Goal: Task Accomplishment & Management: Complete application form

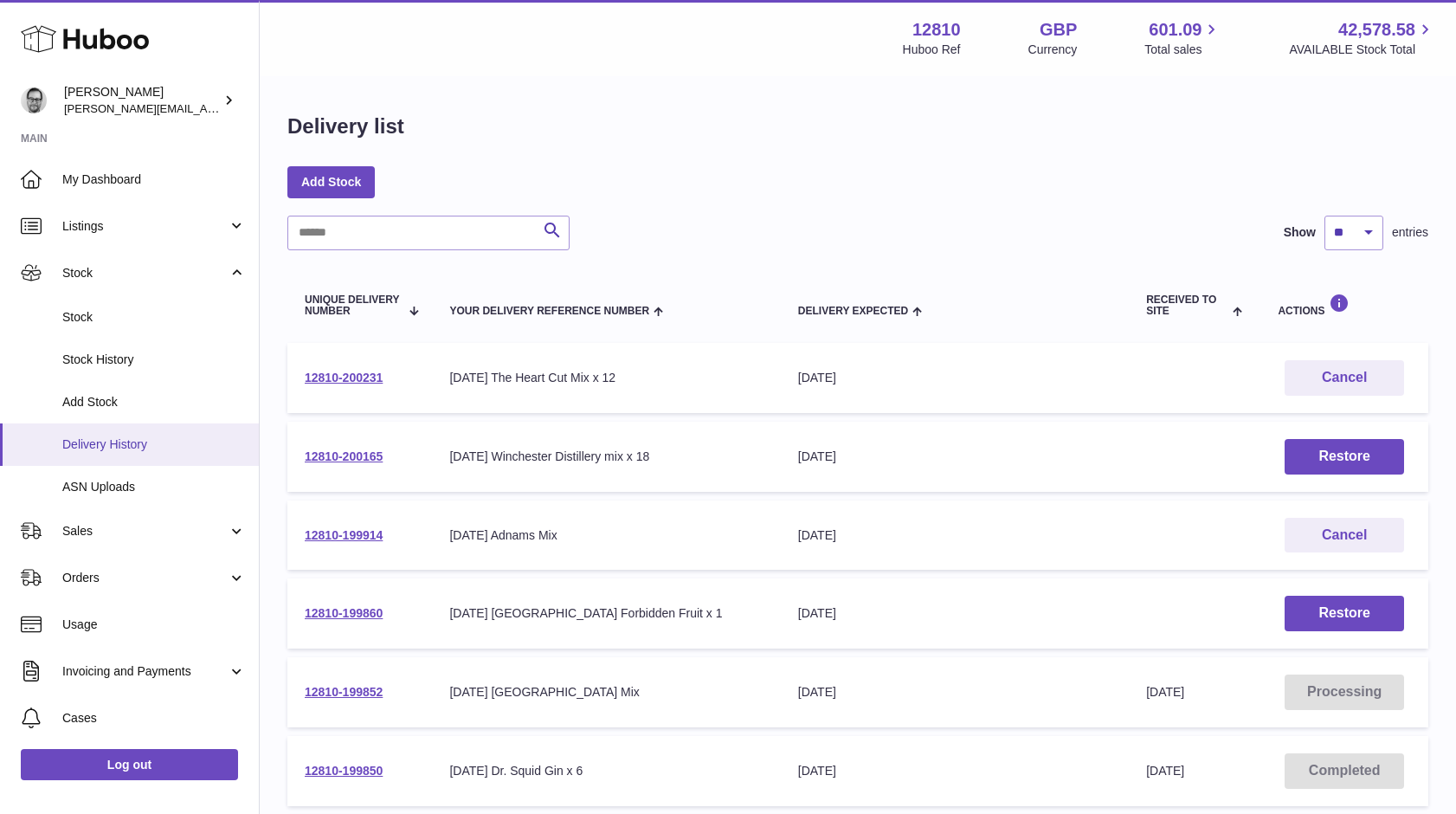
click at [101, 440] on span "Delivery History" at bounding box center [153, 444] width 184 height 16
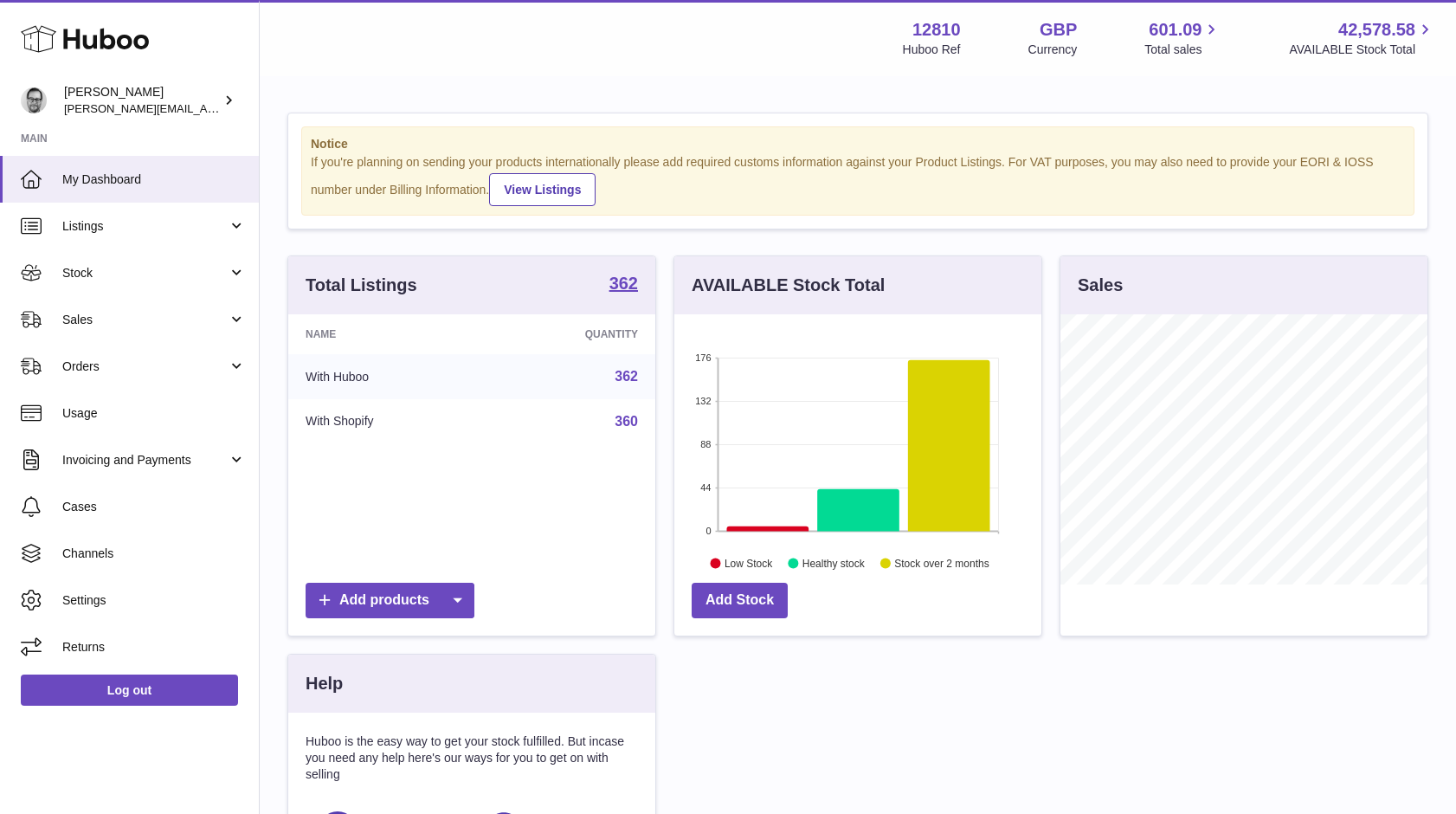
scroll to position [271, 367]
click at [91, 283] on link "Stock" at bounding box center [130, 273] width 259 height 47
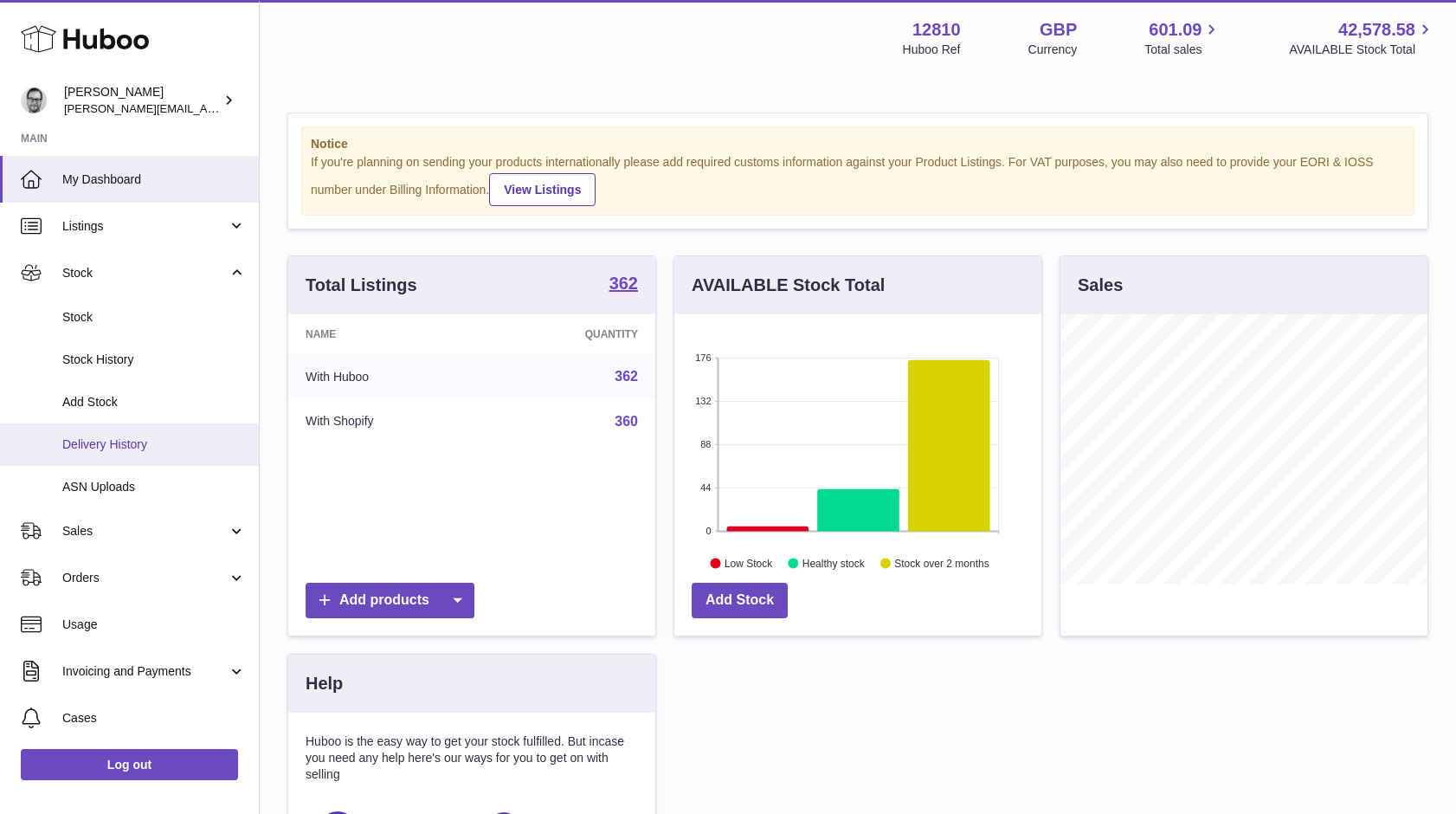
click at [85, 439] on span "Delivery History" at bounding box center [153, 444] width 184 height 16
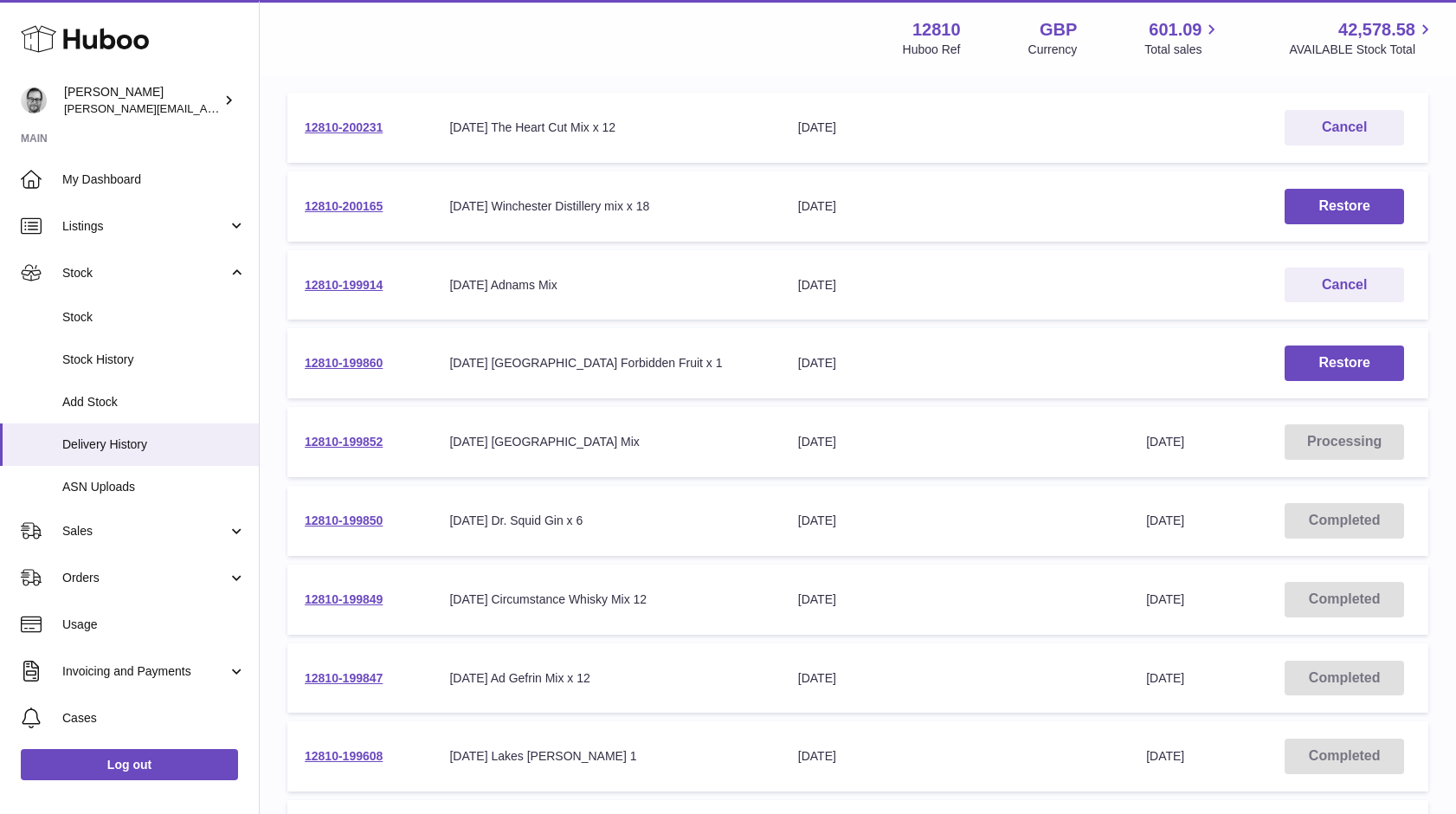
scroll to position [261, 0]
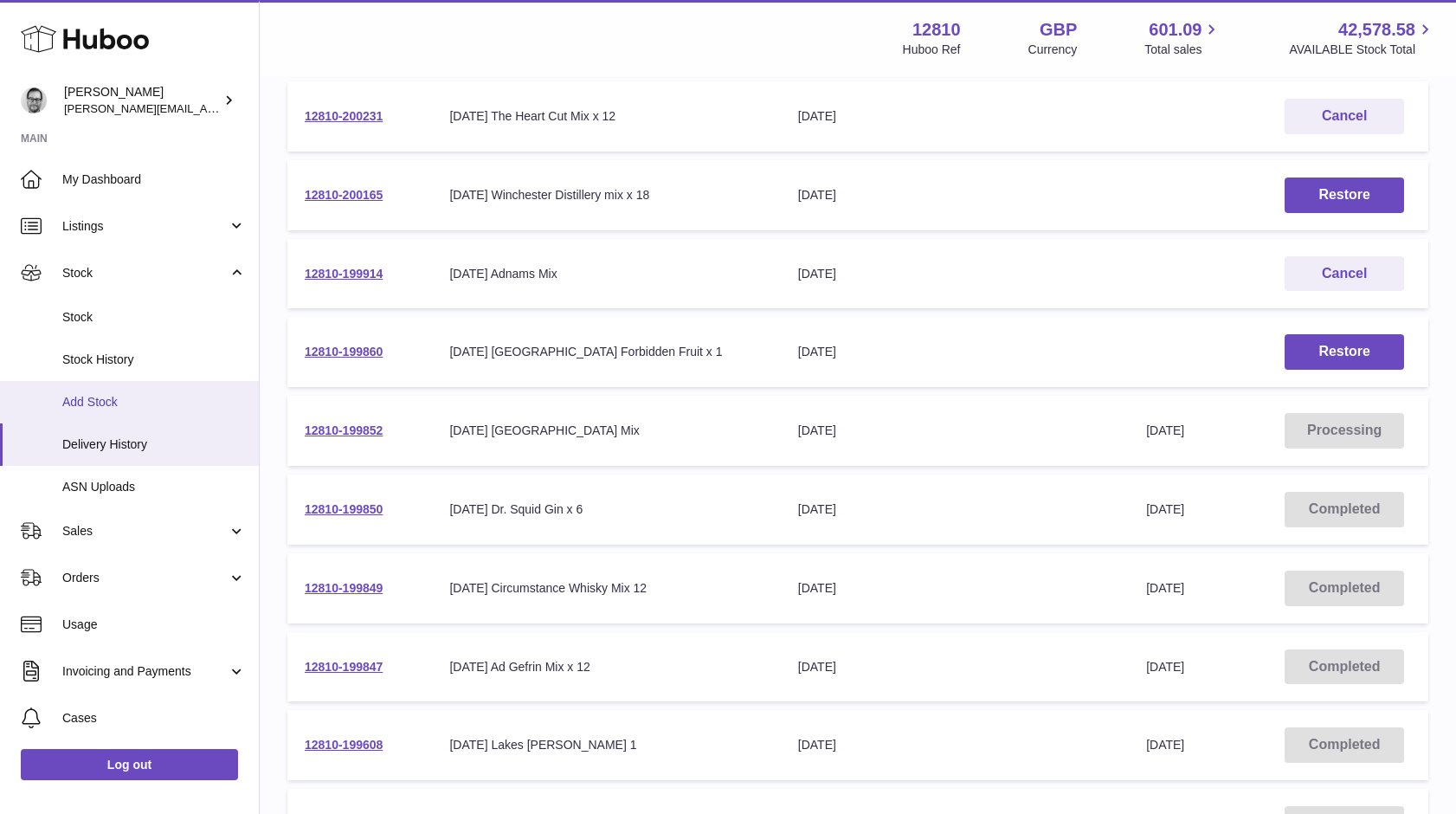
click at [108, 403] on span "Add Stock" at bounding box center [153, 401] width 184 height 16
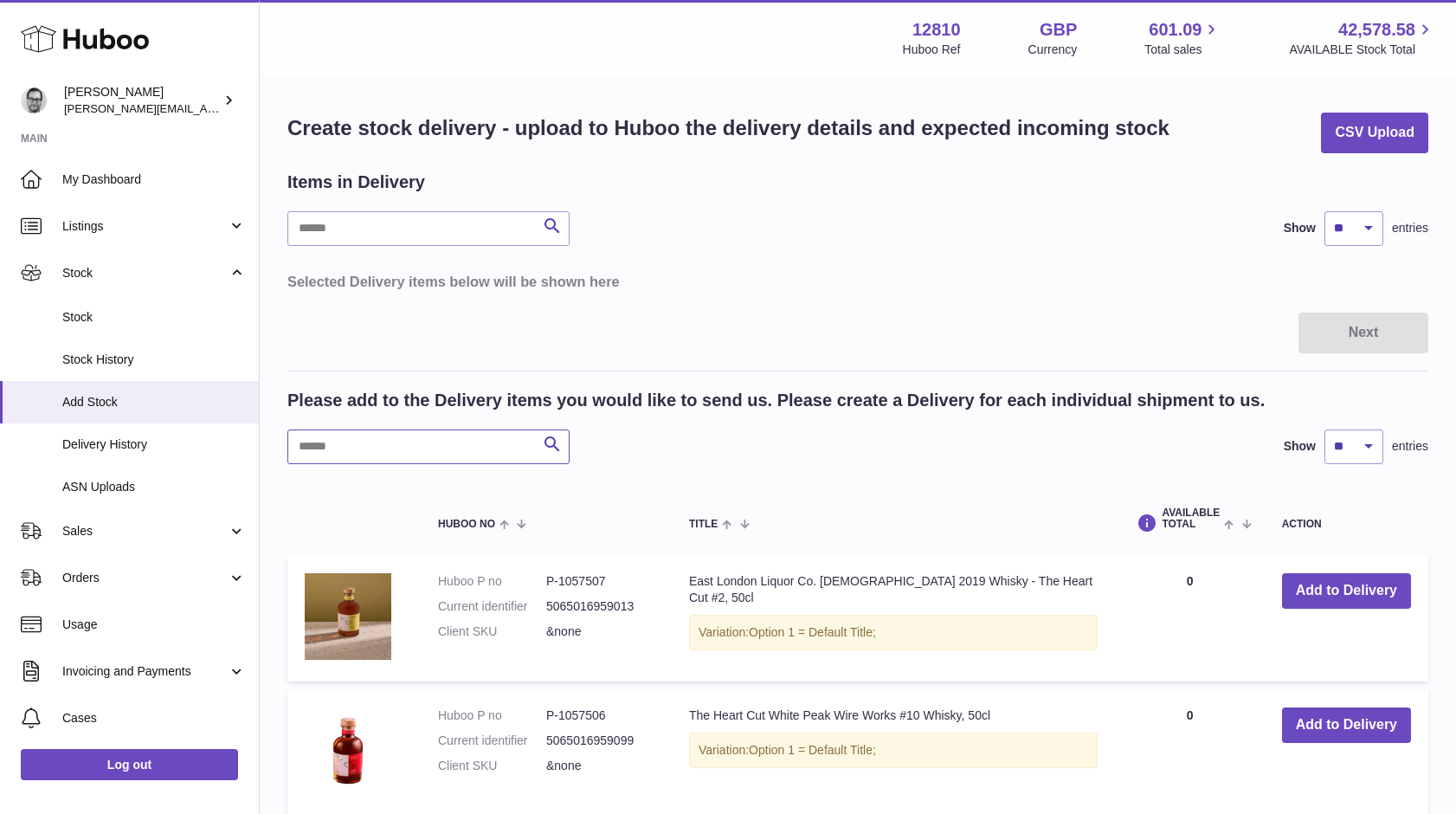
click at [412, 442] on input "text" at bounding box center [429, 447] width 282 height 34
type input "*"
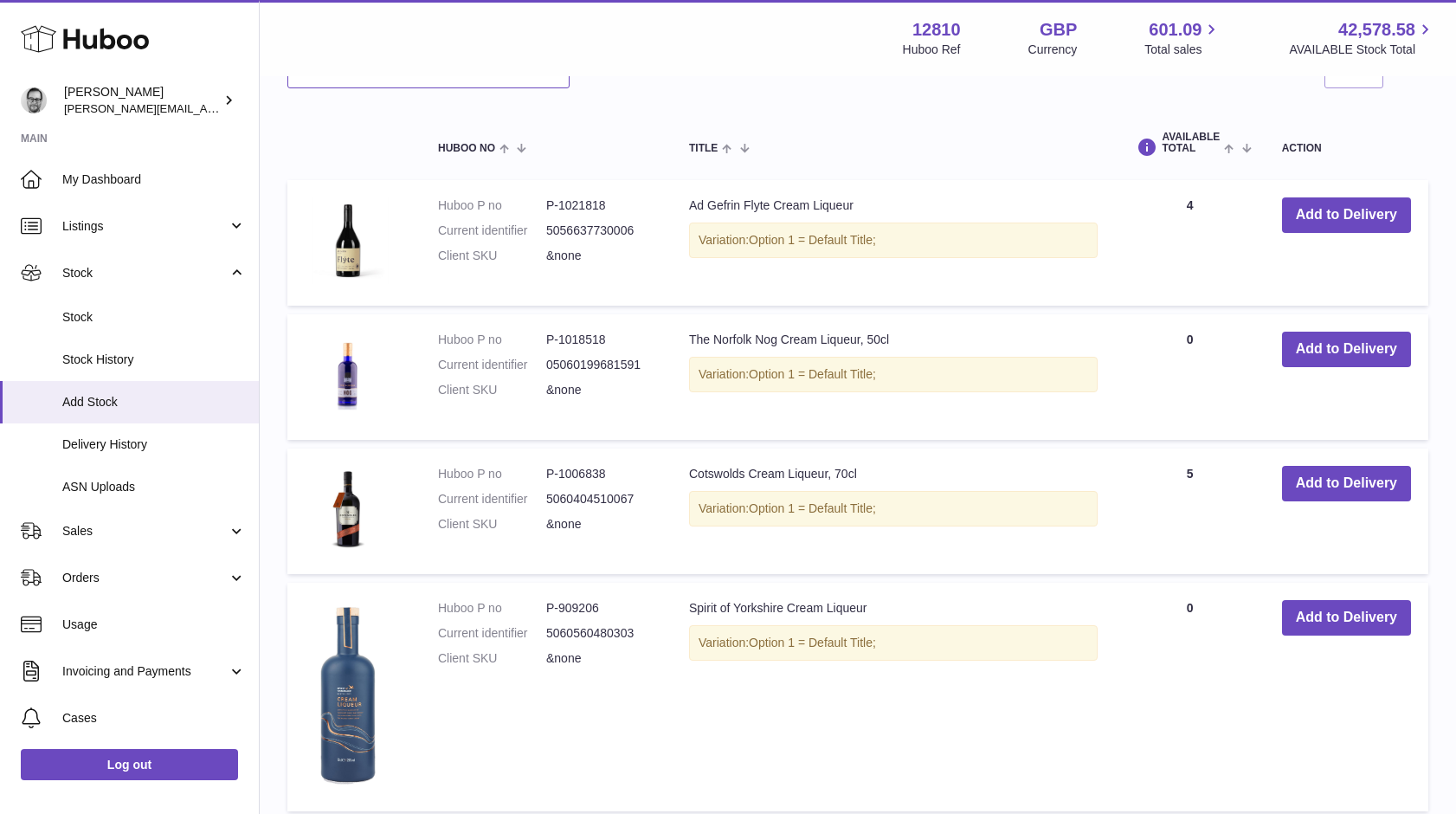
scroll to position [376, 0]
type input "*****"
click at [1361, 612] on button "Add to Delivery" at bounding box center [1346, 617] width 129 height 35
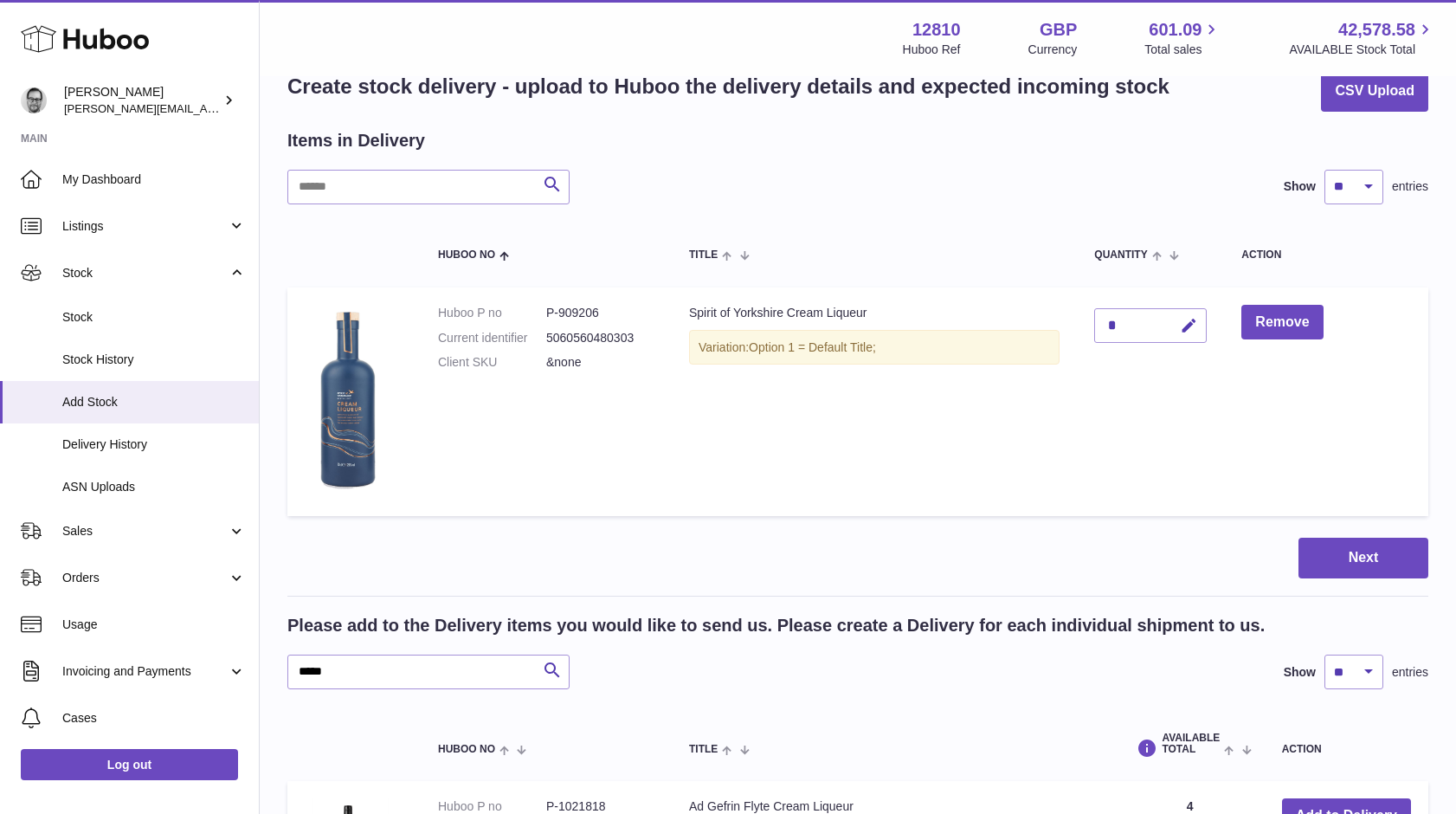
scroll to position [0, 0]
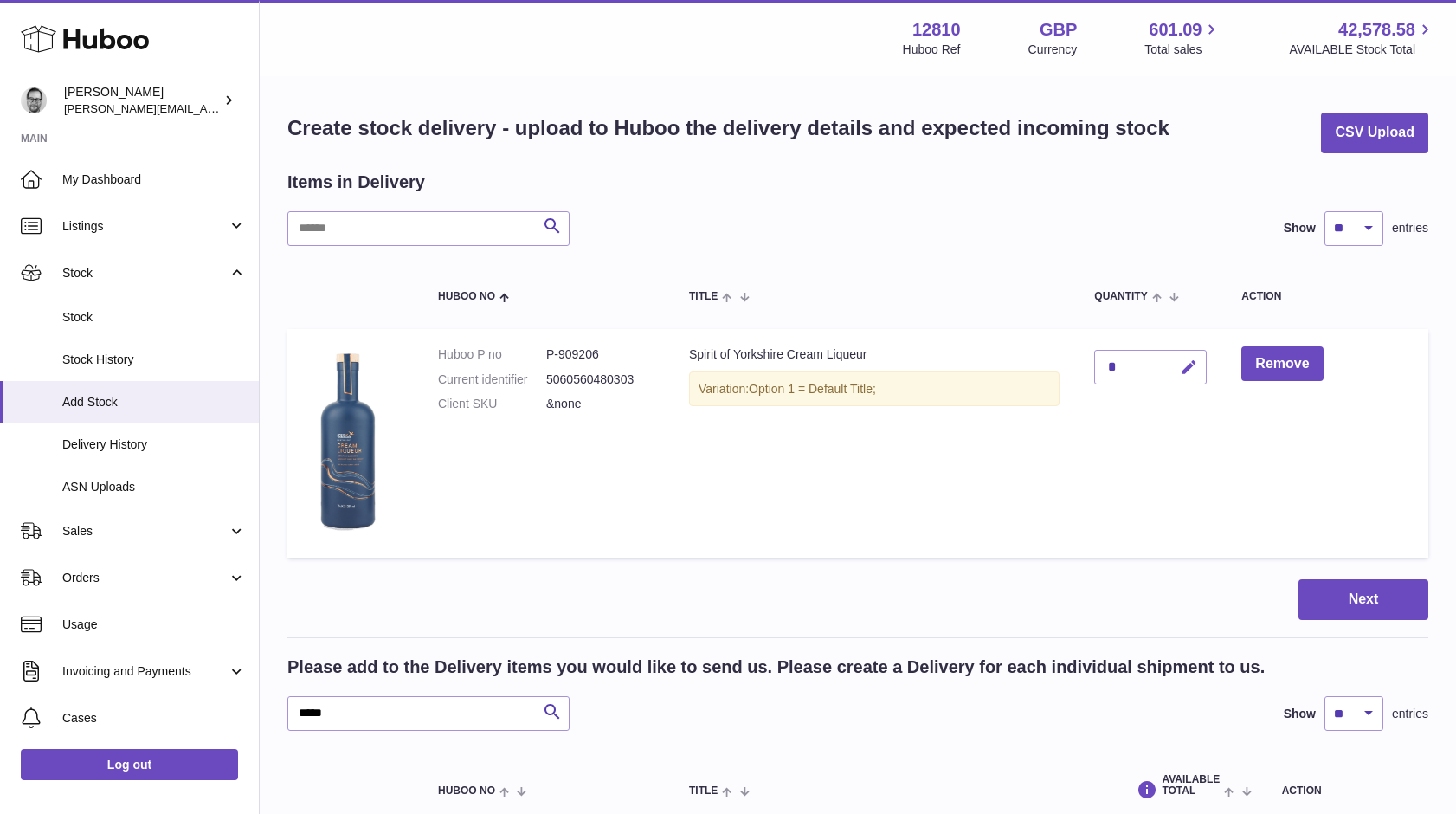
click at [1187, 367] on icon "button" at bounding box center [1188, 367] width 18 height 18
type input "**"
click at [1191, 362] on icon "submit" at bounding box center [1189, 367] width 15 height 15
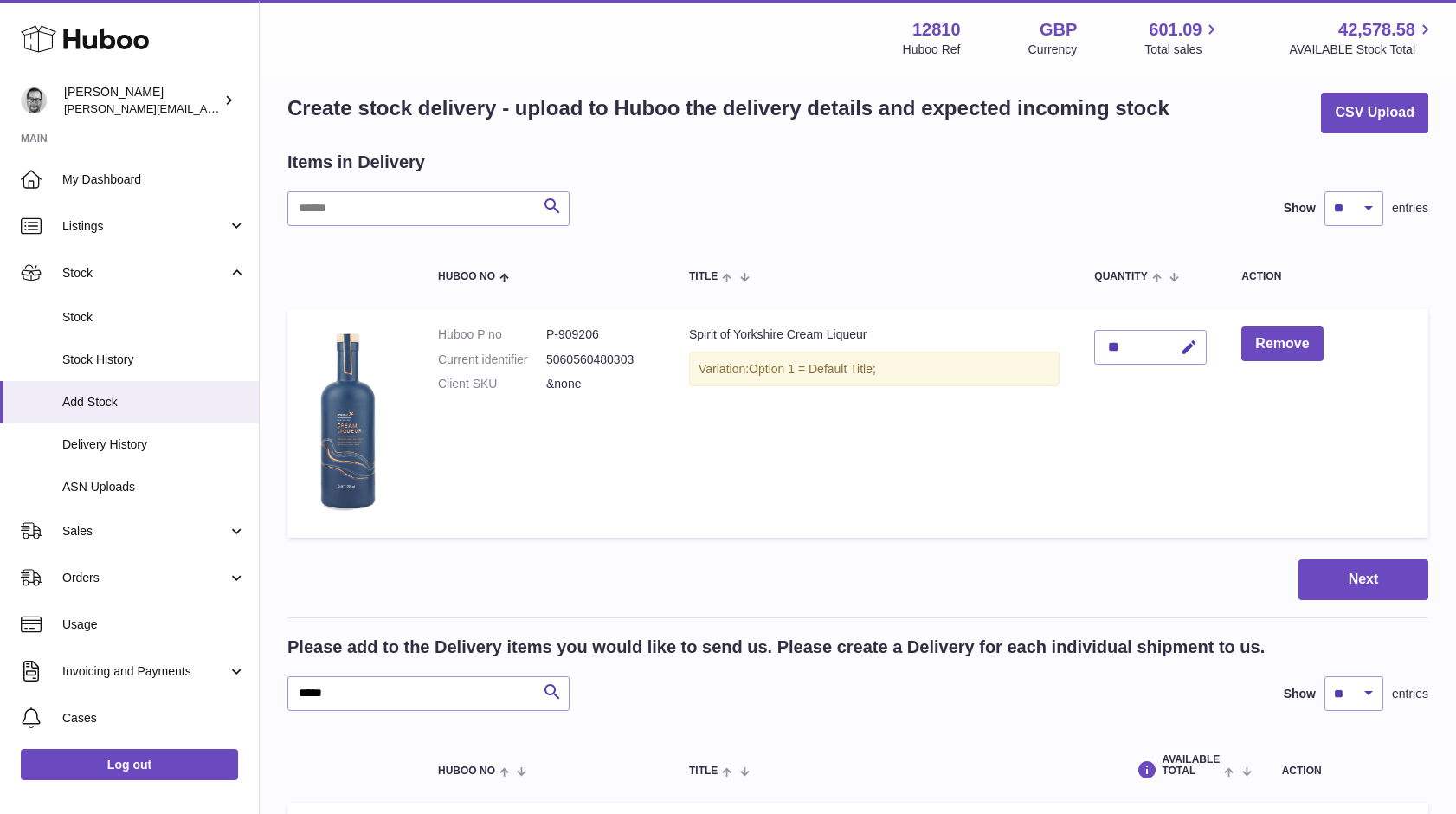
scroll to position [7, 0]
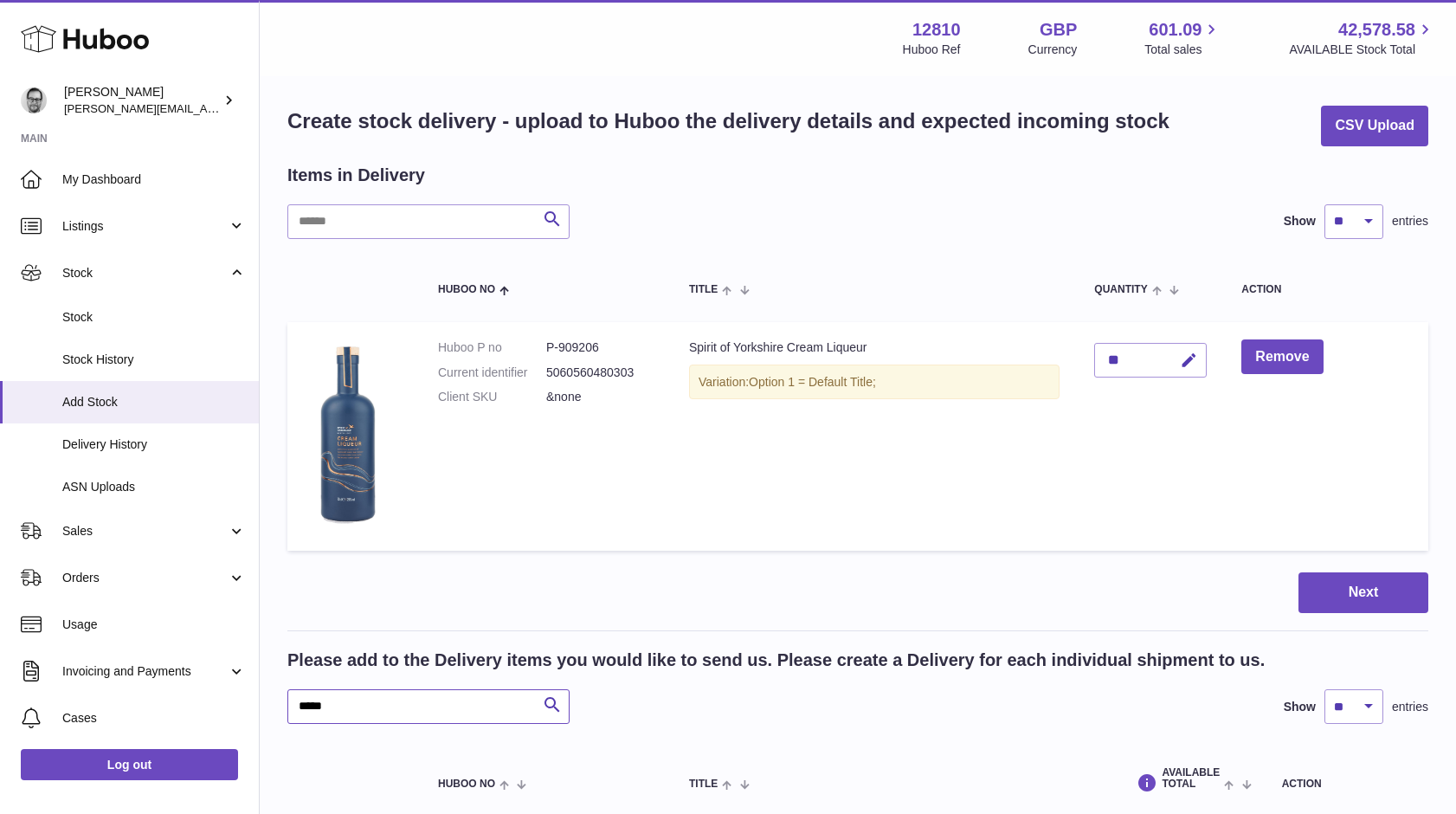
click at [317, 706] on input "*****" at bounding box center [429, 706] width 282 height 34
type input "********"
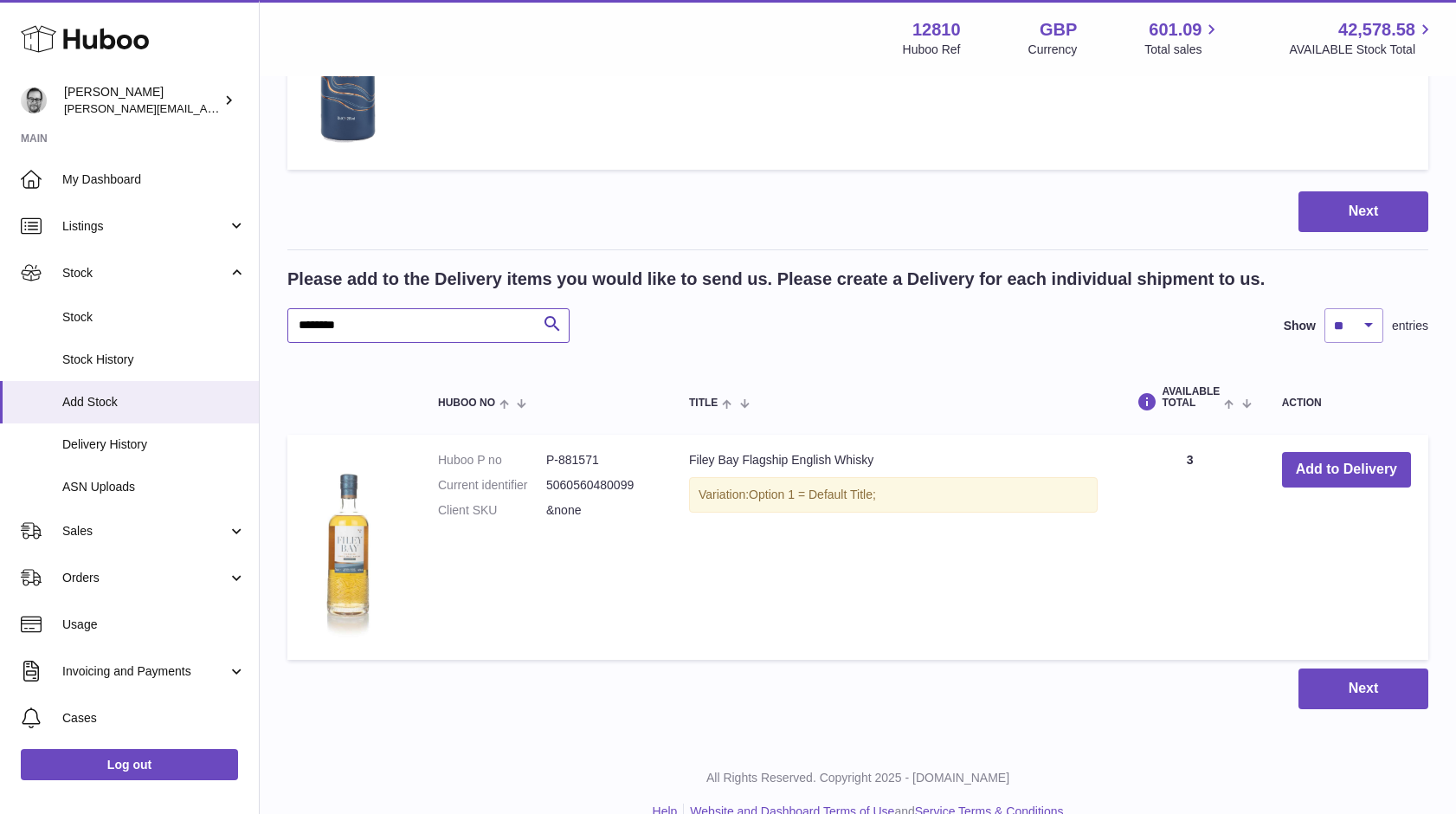
scroll to position [419, 0]
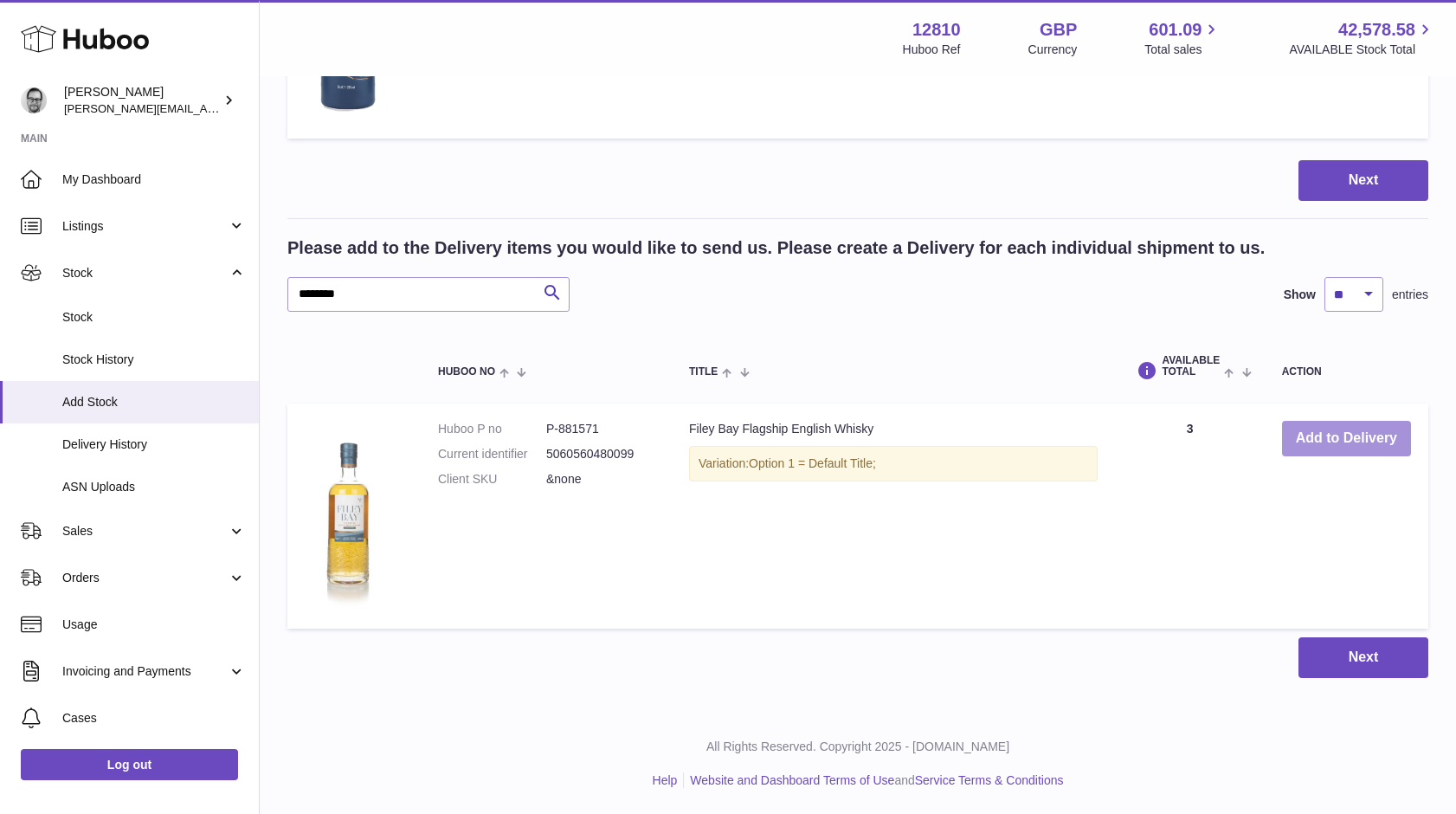
click at [1342, 441] on button "Add to Delivery" at bounding box center [1346, 438] width 129 height 35
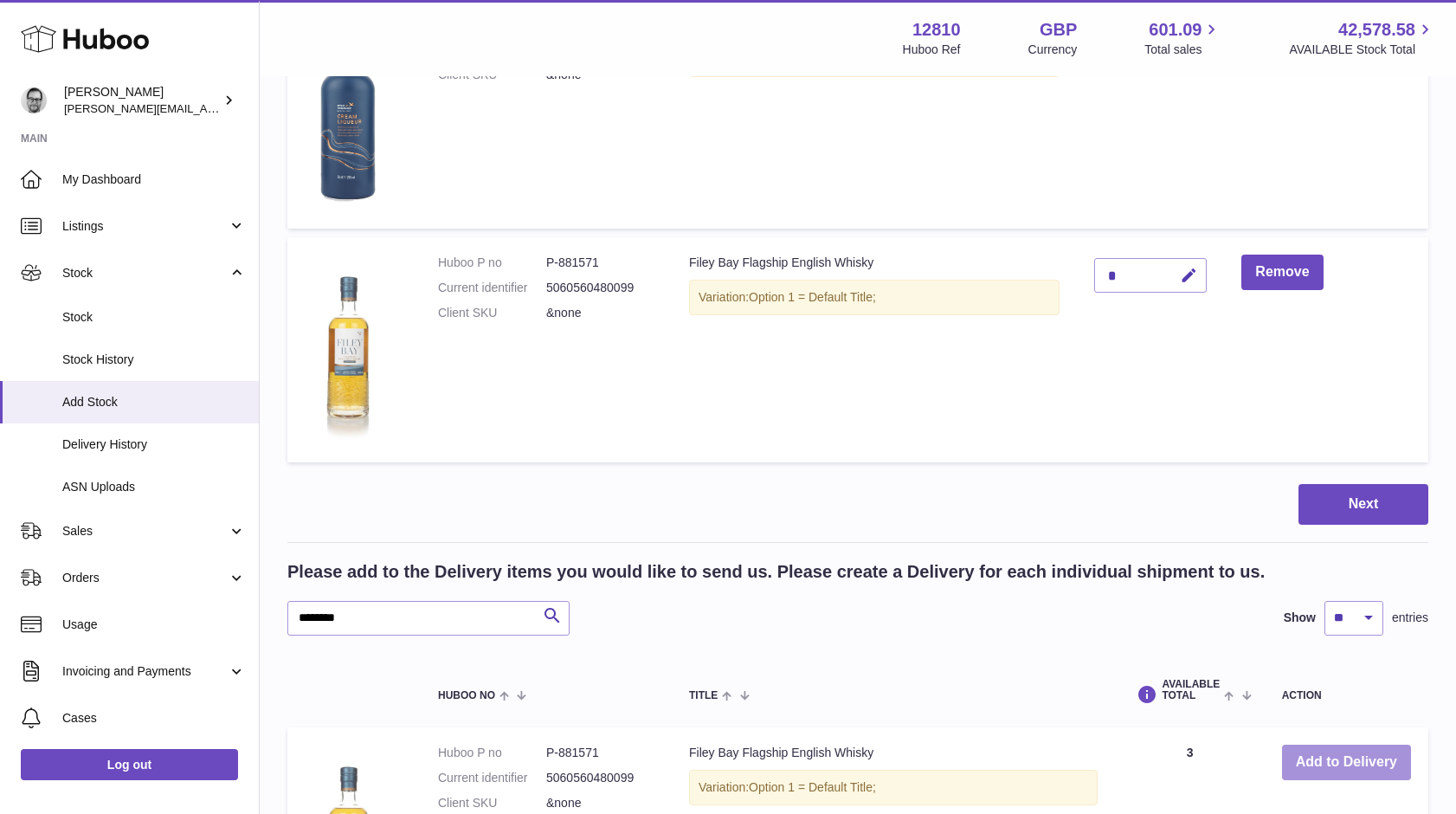
scroll to position [318, 0]
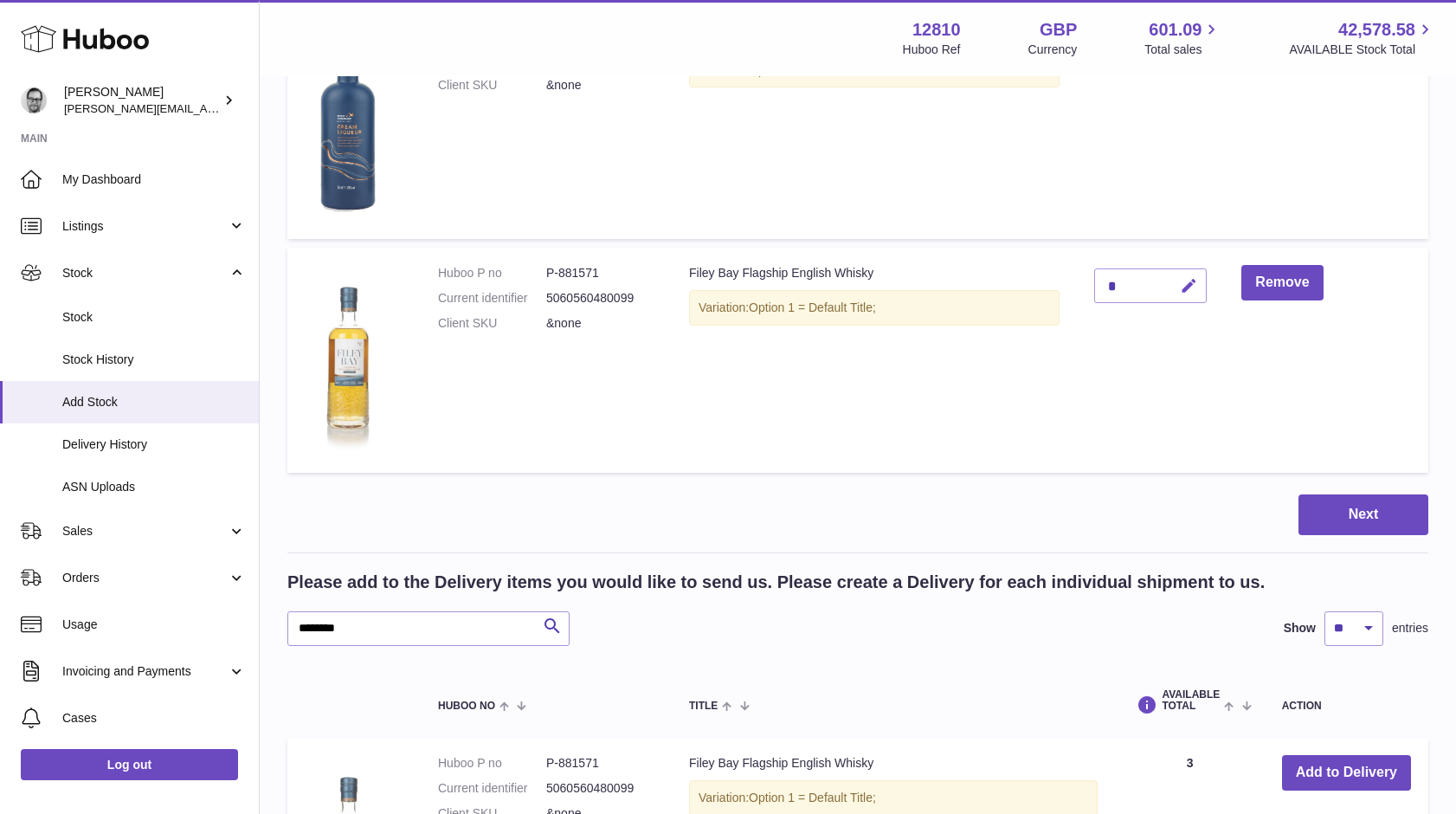
click at [1187, 281] on icon "button" at bounding box center [1188, 286] width 18 height 18
drag, startPoint x: 1123, startPoint y: 283, endPoint x: 1094, endPoint y: 284, distance: 29.0
click at [1094, 284] on td "*" at bounding box center [1150, 360] width 147 height 225
type input "*"
click at [1197, 281] on icon "submit" at bounding box center [1189, 286] width 15 height 15
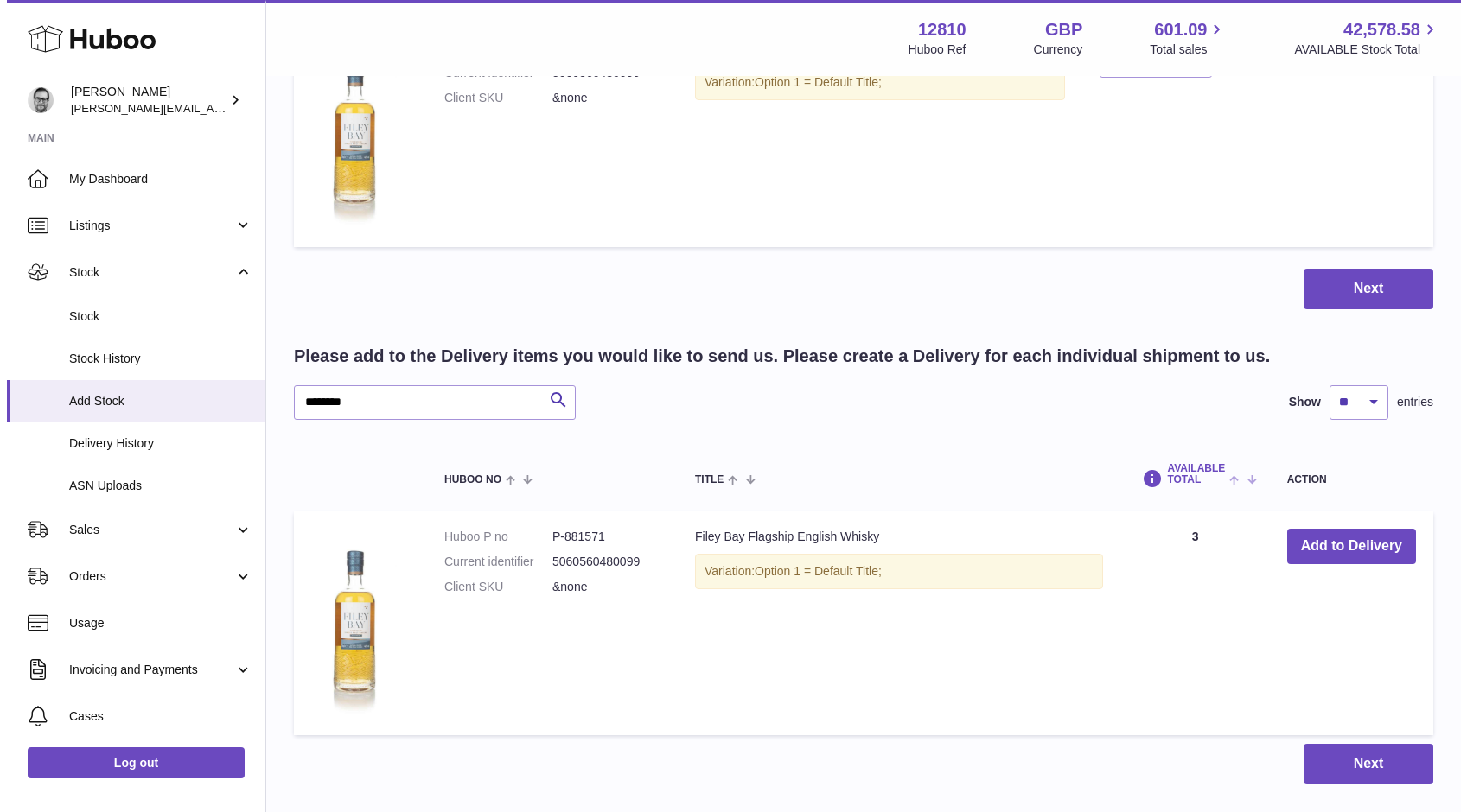
scroll to position [651, 0]
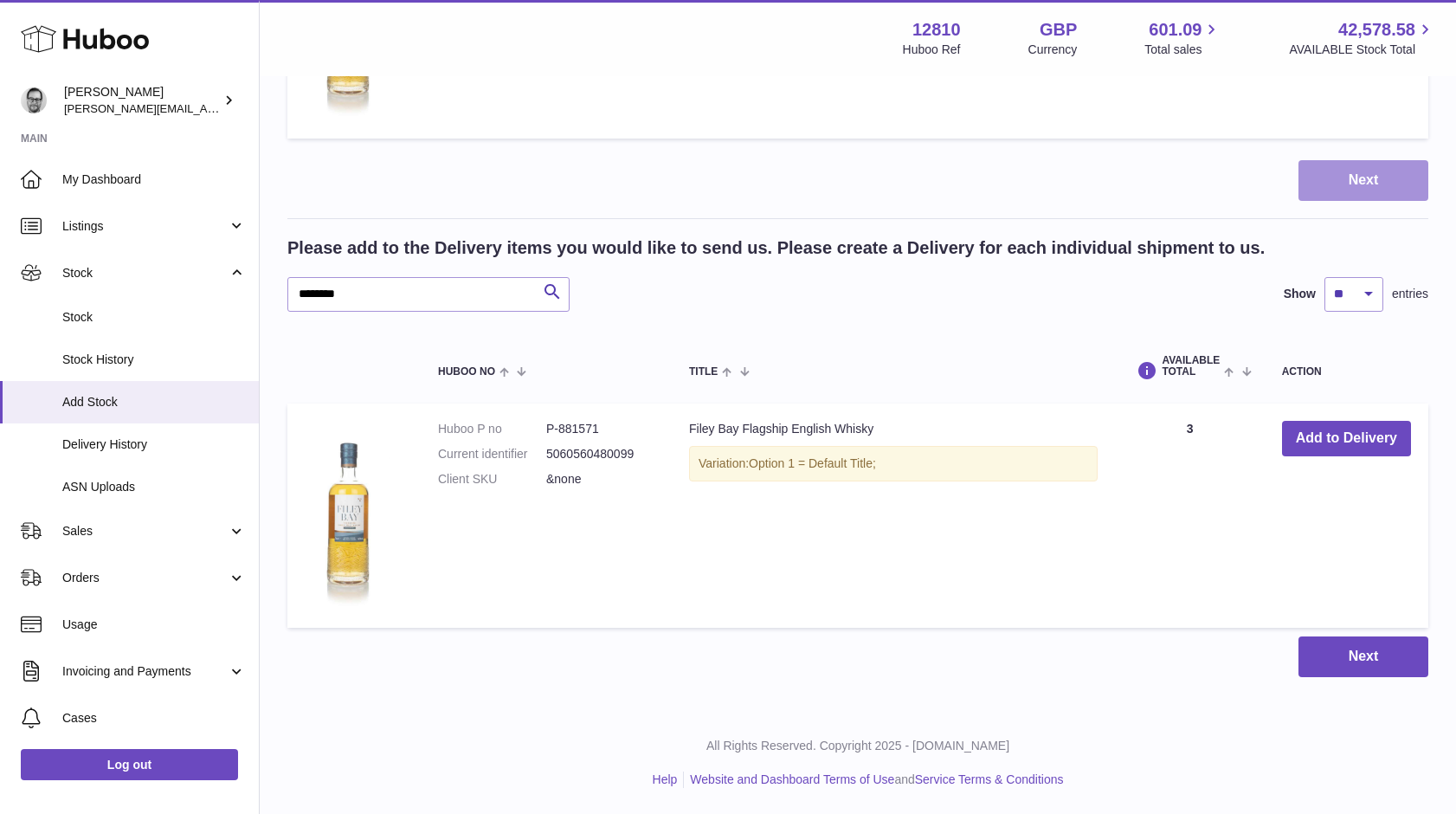
click at [1360, 175] on button "Next" at bounding box center [1364, 180] width 130 height 41
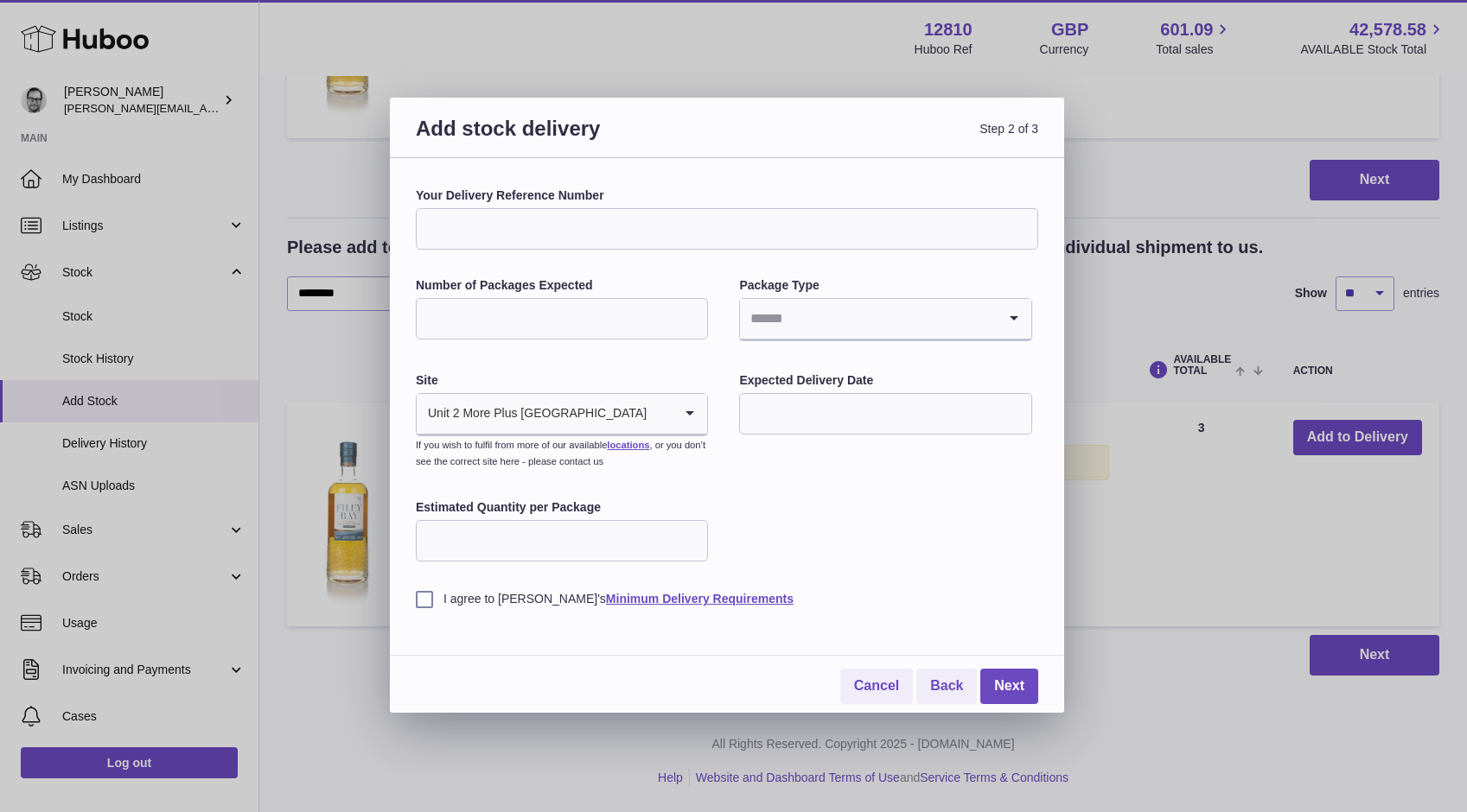
click at [544, 230] on input "Your Delivery Reference Number" at bounding box center [727, 229] width 622 height 42
type input "**********"
click at [531, 306] on input "Number of Packages Expected" at bounding box center [561, 319] width 292 height 42
type input "*"
click at [877, 313] on input "Search for option" at bounding box center [868, 319] width 256 height 40
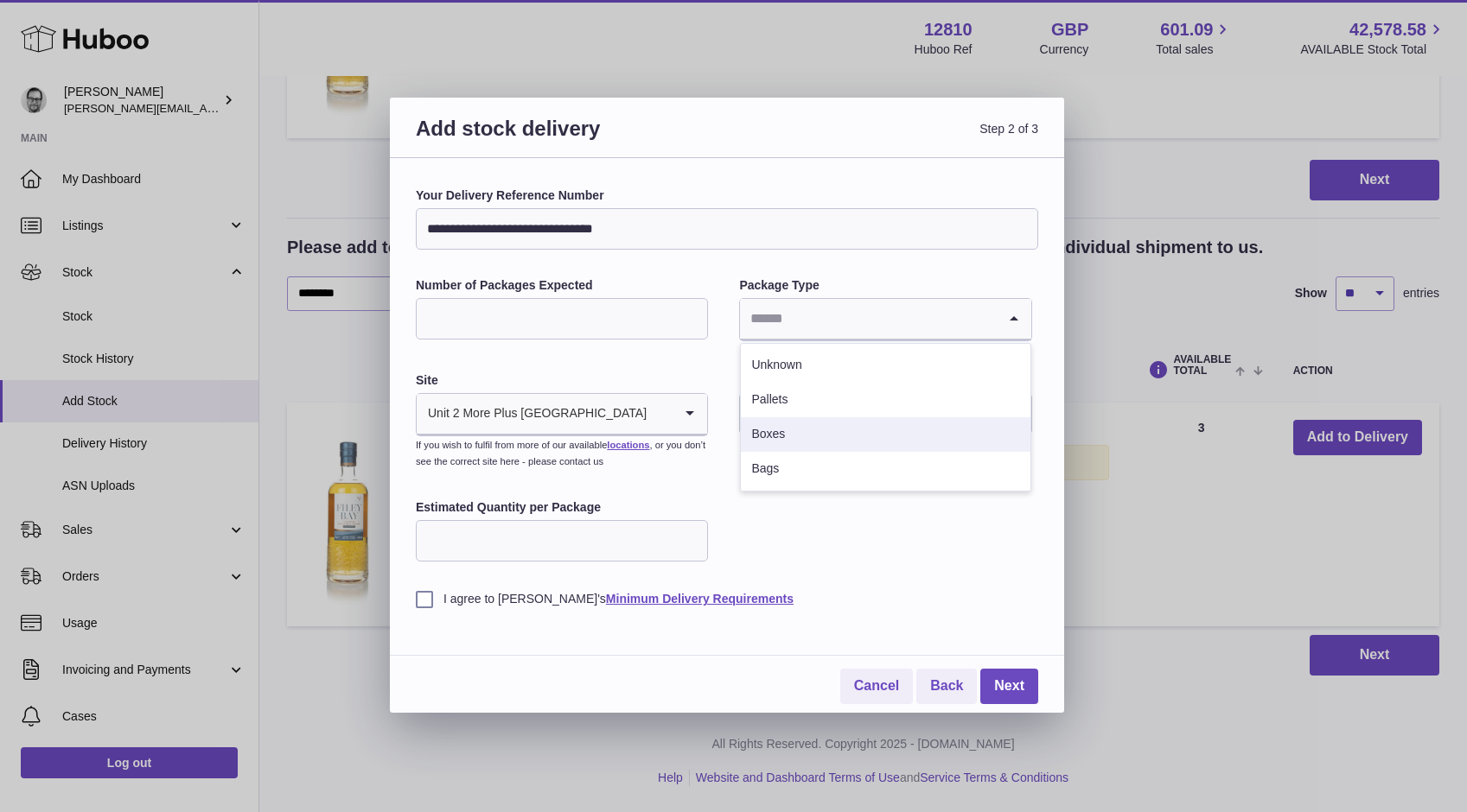
click at [791, 435] on li "Boxes" at bounding box center [885, 435] width 288 height 34
click at [814, 408] on input "text" at bounding box center [885, 414] width 292 height 42
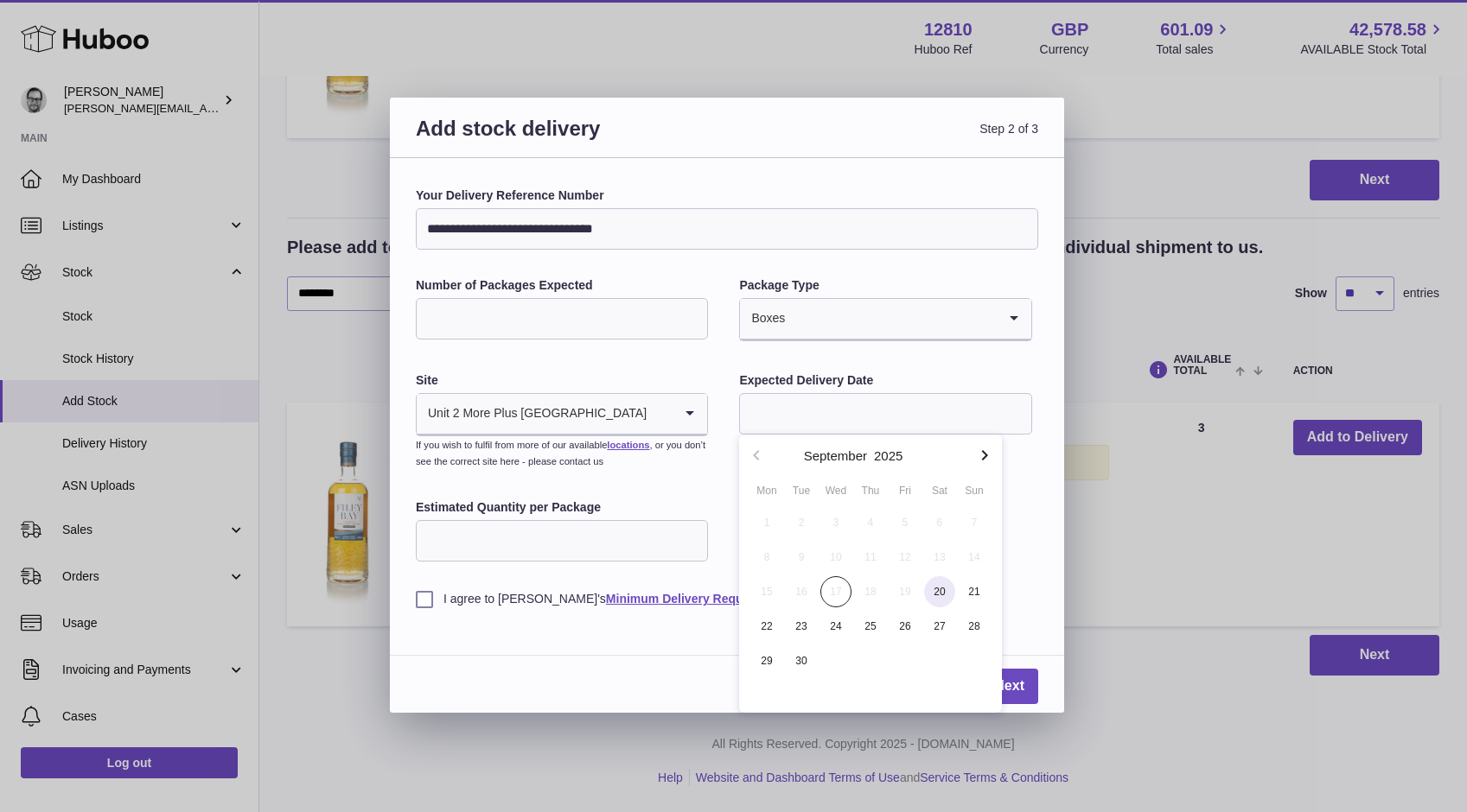
click at [943, 593] on span "20" at bounding box center [939, 591] width 31 height 31
type input "**********"
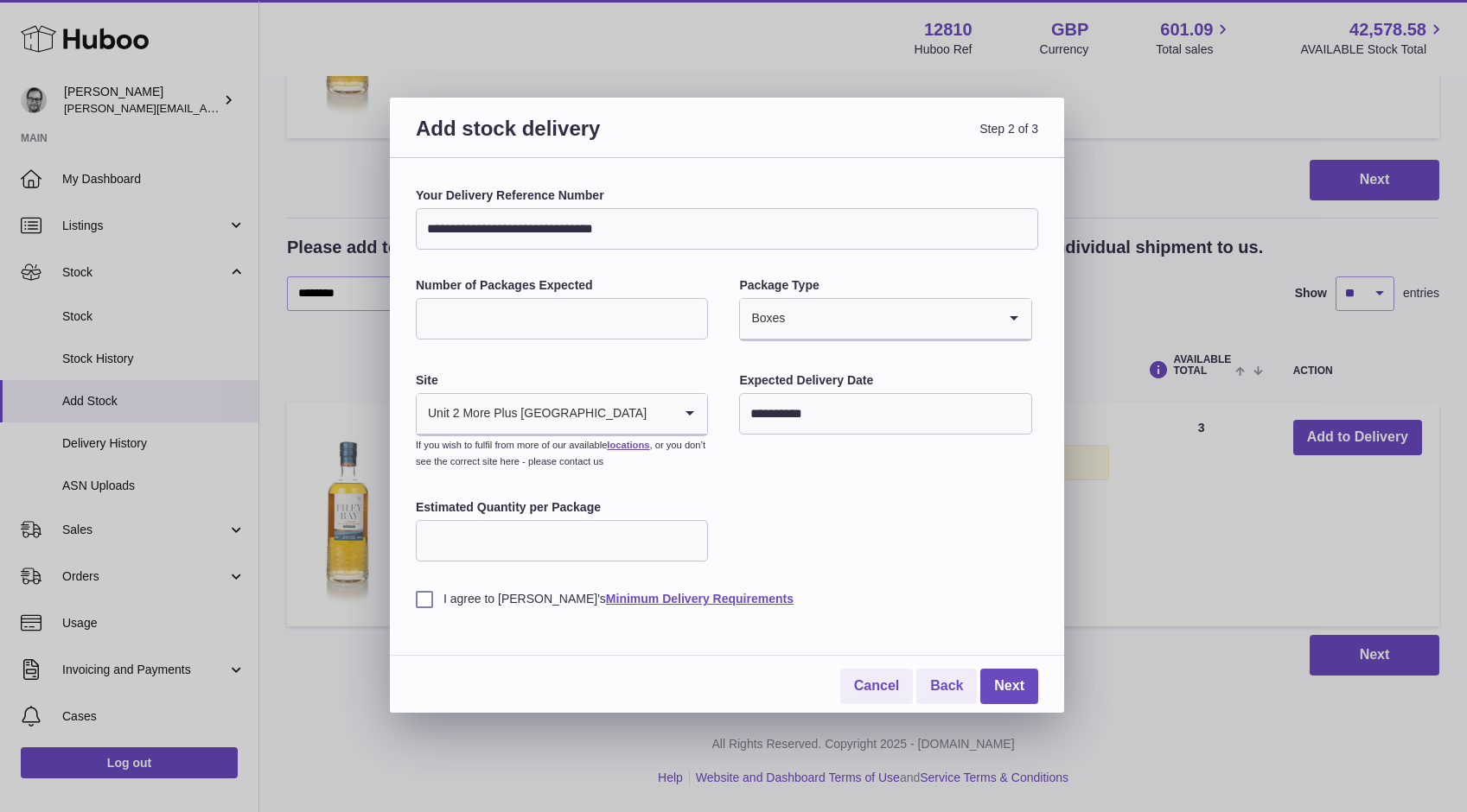
click at [447, 551] on input "Estimated Quantity per Package" at bounding box center [561, 541] width 292 height 42
type input "*"
click at [418, 599] on label "I agree to Huboo's Minimum Delivery Requirements" at bounding box center [727, 599] width 622 height 16
click at [1012, 678] on link "Next" at bounding box center [1008, 686] width 58 height 35
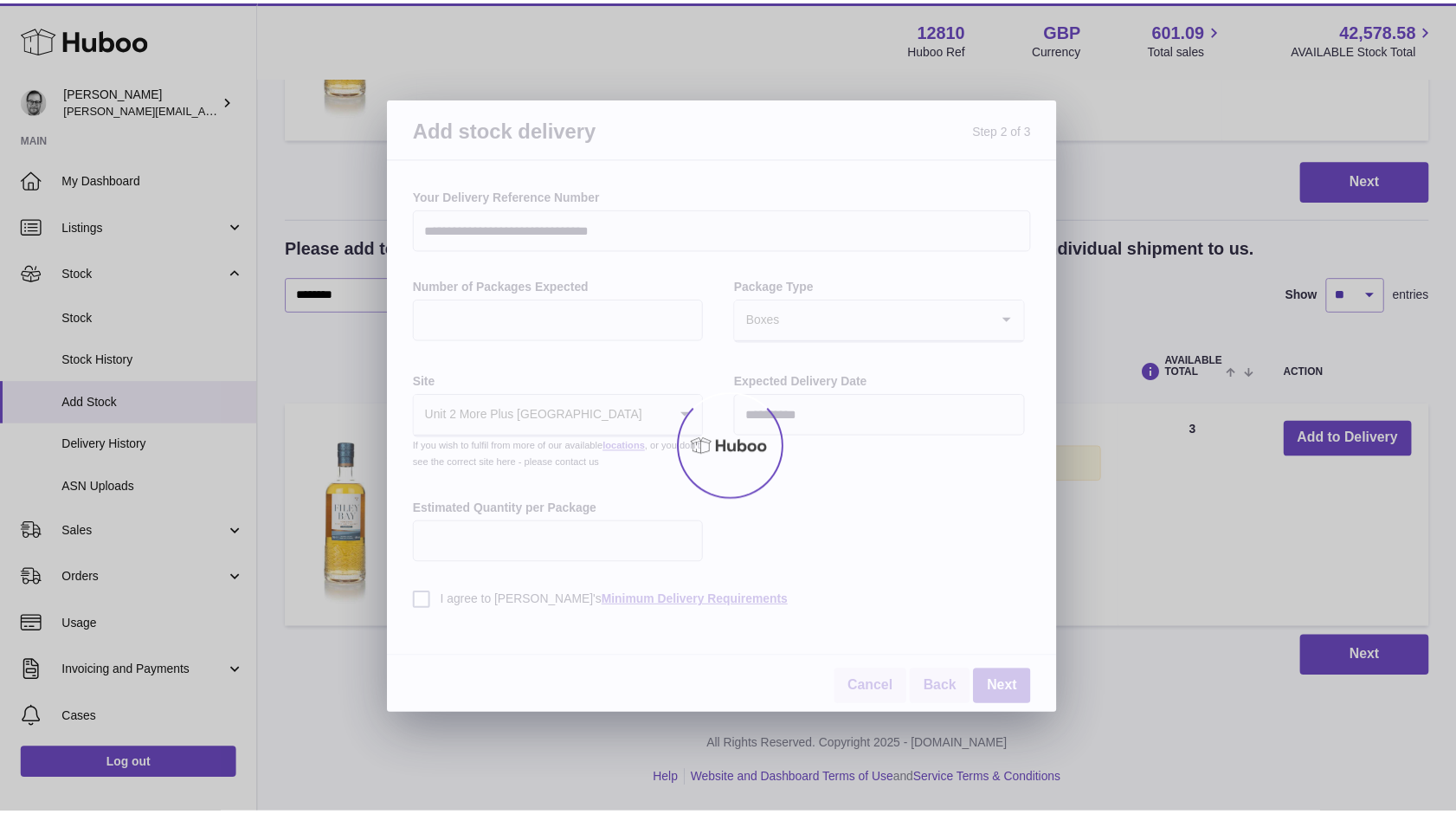
scroll to position [153, 0]
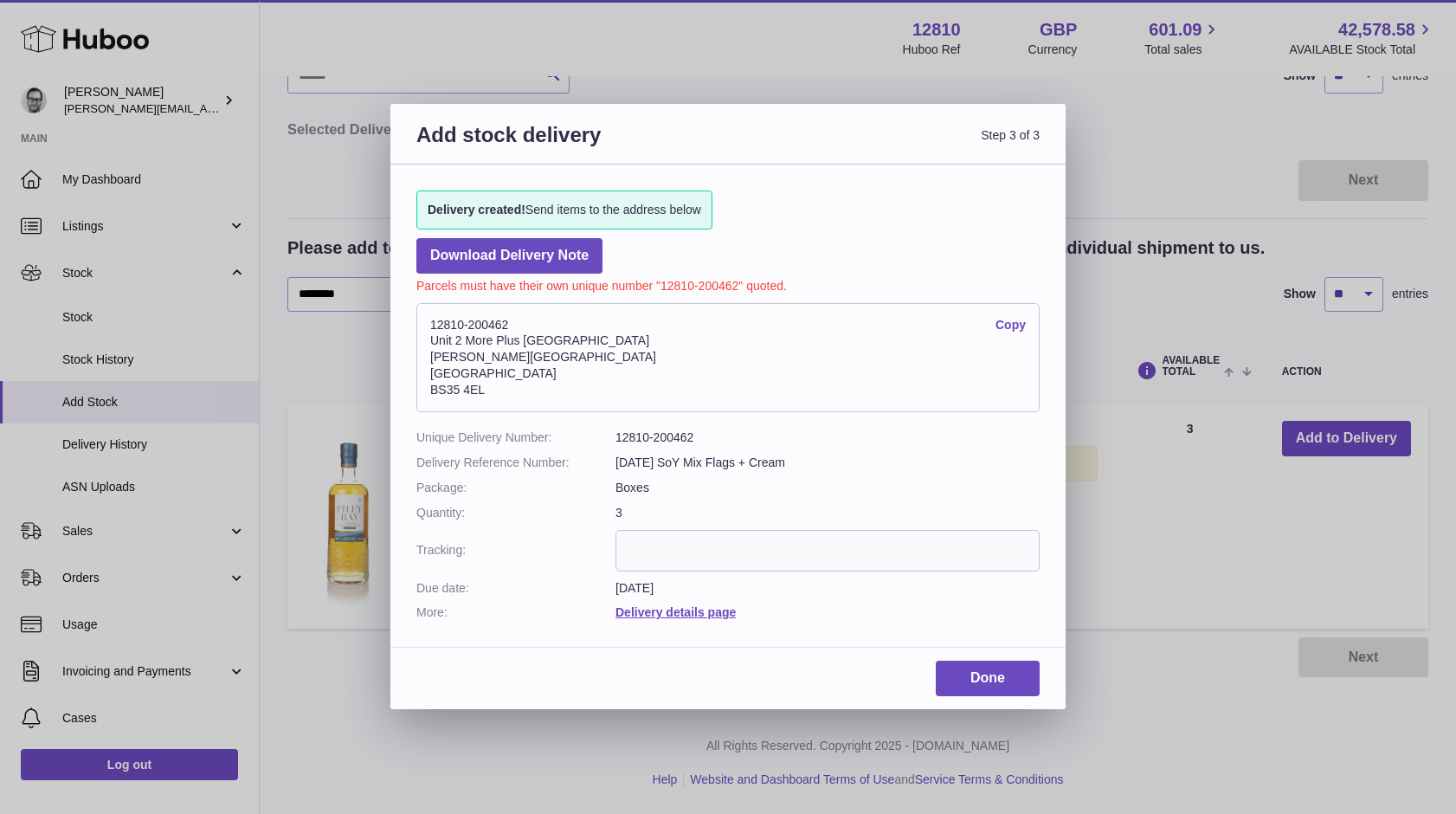
click at [677, 436] on dd "12810-200462" at bounding box center [827, 438] width 424 height 16
copy dd "200462"
click at [981, 678] on link "Done" at bounding box center [987, 678] width 104 height 35
